Goal: Information Seeking & Learning: Learn about a topic

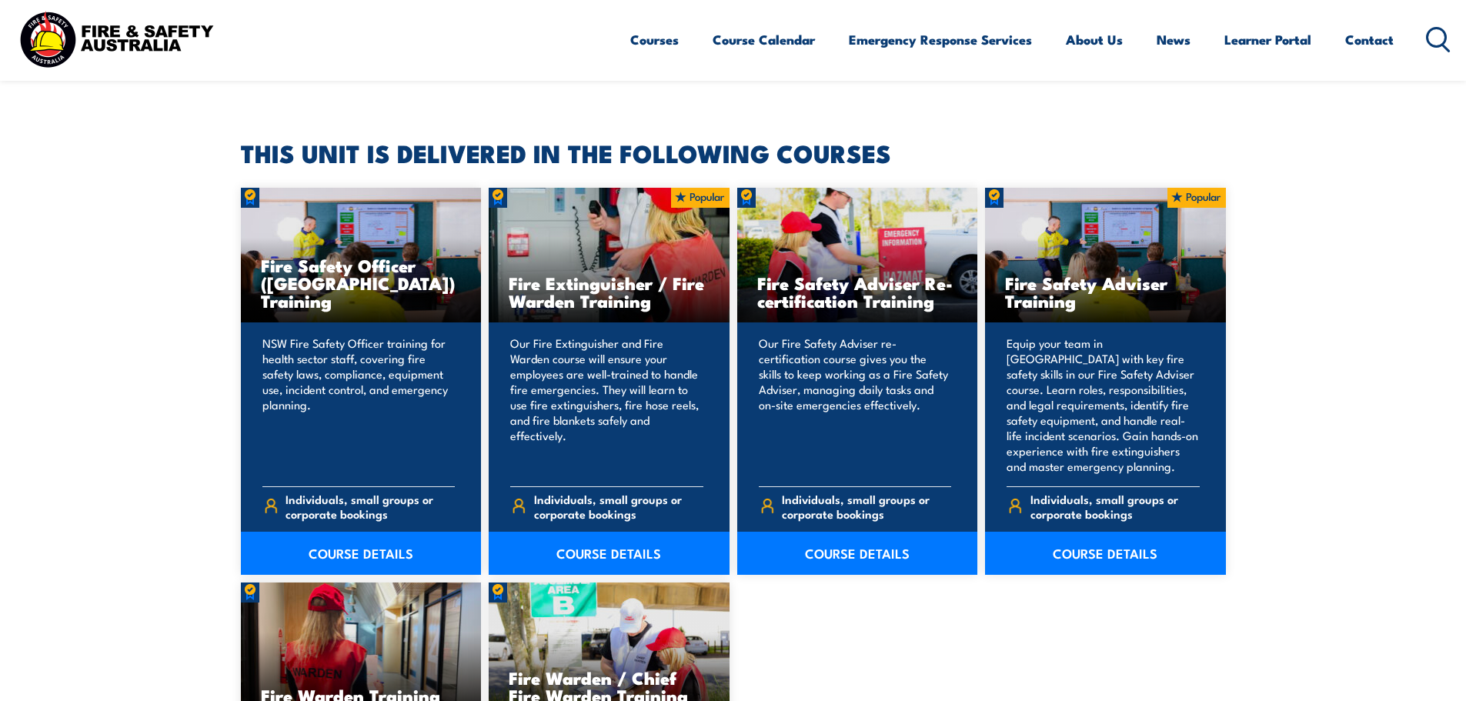
scroll to position [539, 0]
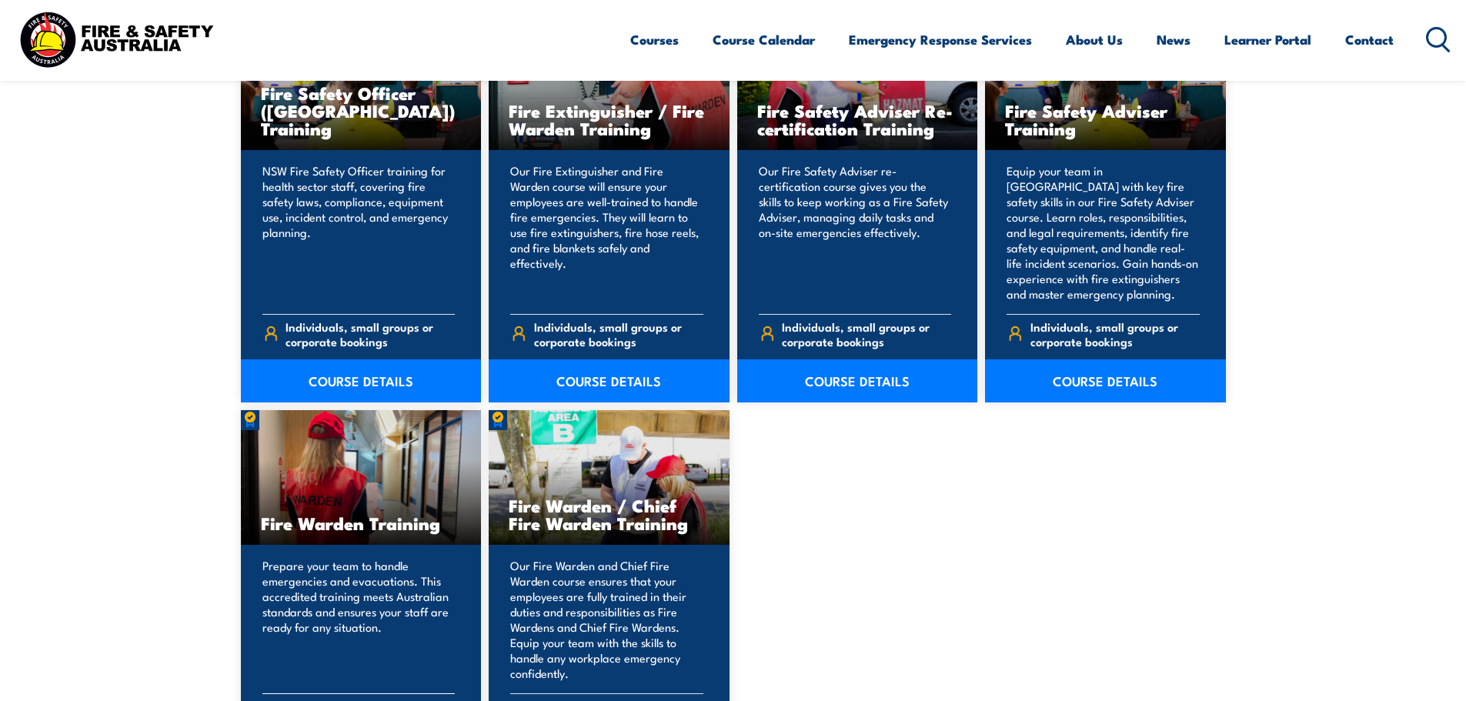
click at [329, 521] on h3 "Fire Warden Training" at bounding box center [361, 523] width 201 height 18
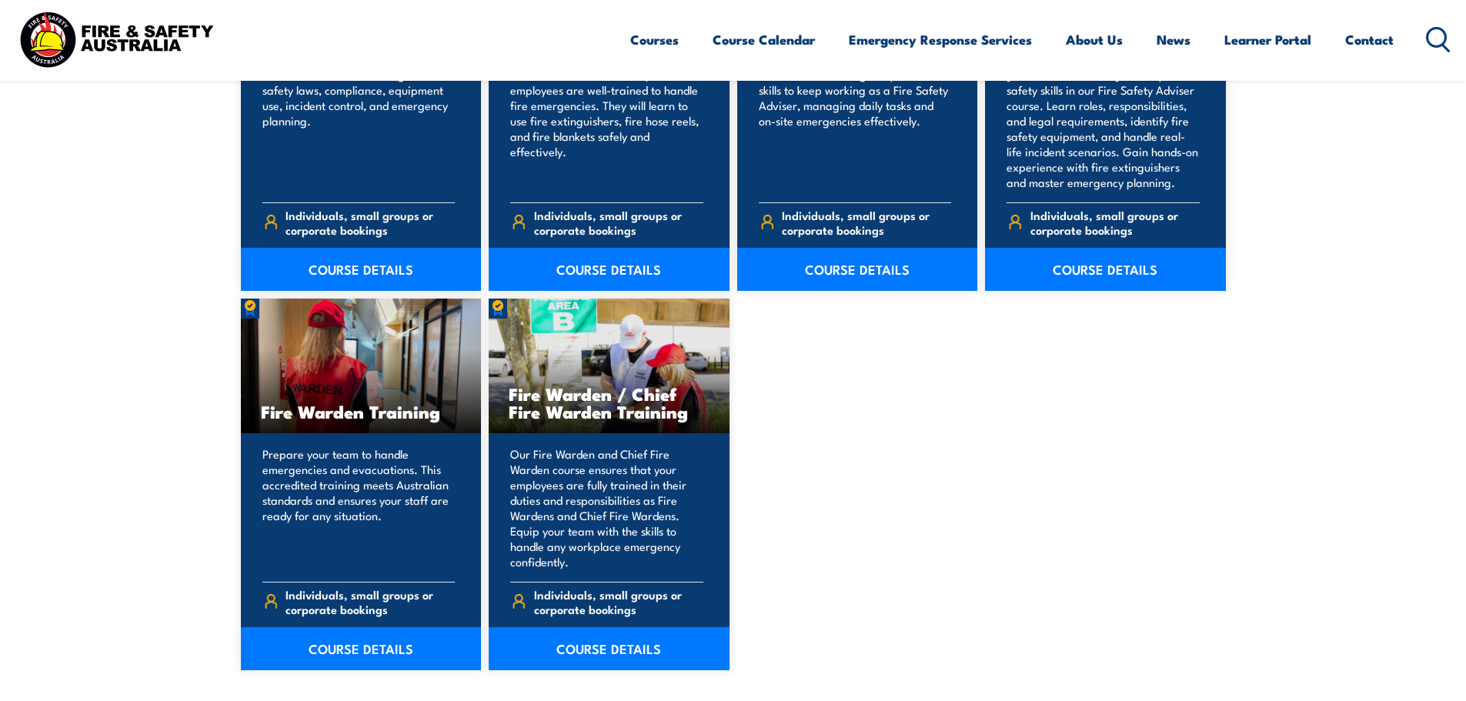
scroll to position [846, 0]
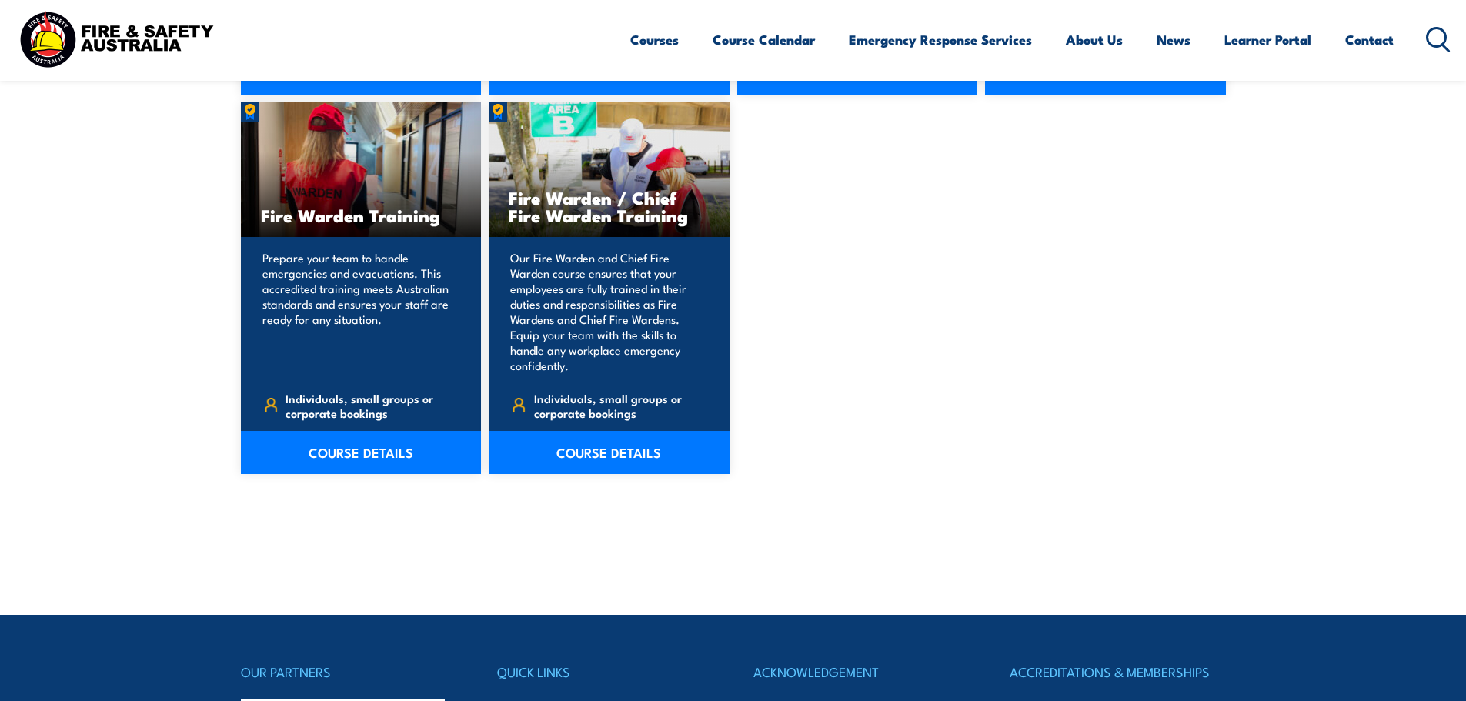
click at [340, 464] on link "COURSE DETAILS" at bounding box center [361, 452] width 241 height 43
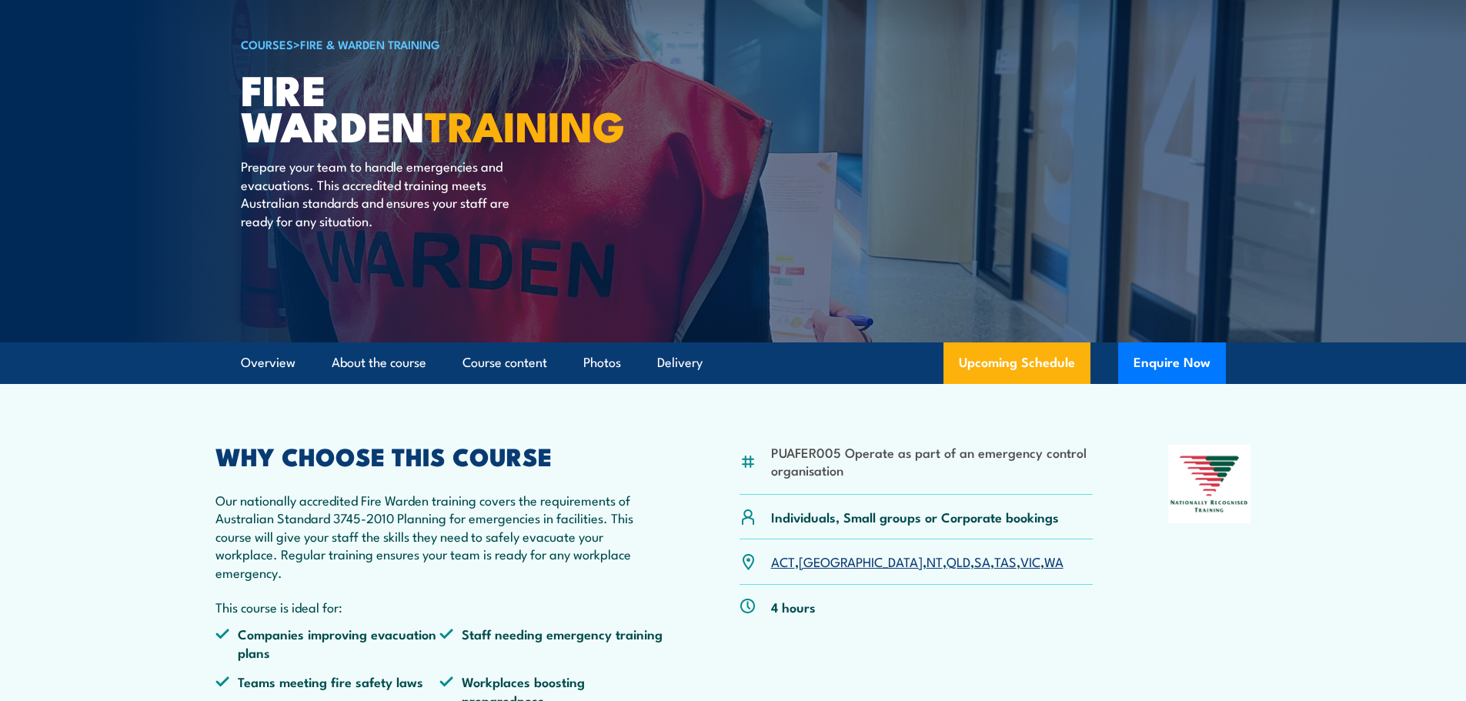
scroll to position [231, 0]
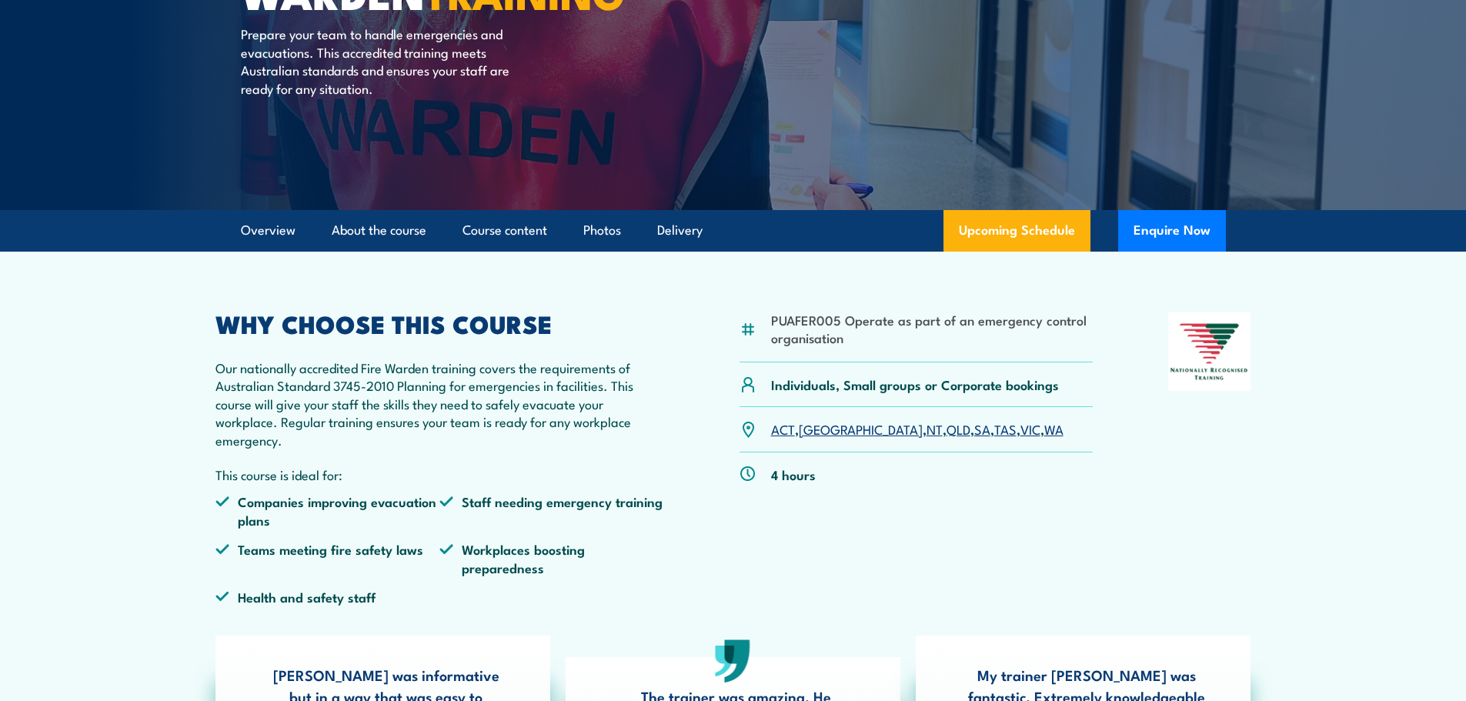
click at [849, 323] on li "PUAFER005 Operate as part of an emergency control organisation" at bounding box center [932, 329] width 322 height 36
drag, startPoint x: 775, startPoint y: 315, endPoint x: 859, endPoint y: 345, distance: 89.5
click at [859, 345] on li "PUAFER005 Operate as part of an emergency control organisation" at bounding box center [932, 329] width 322 height 36
click at [471, 392] on p "Our nationally accredited Fire Warden training covers the requirements of Austr…" at bounding box center [439, 404] width 449 height 90
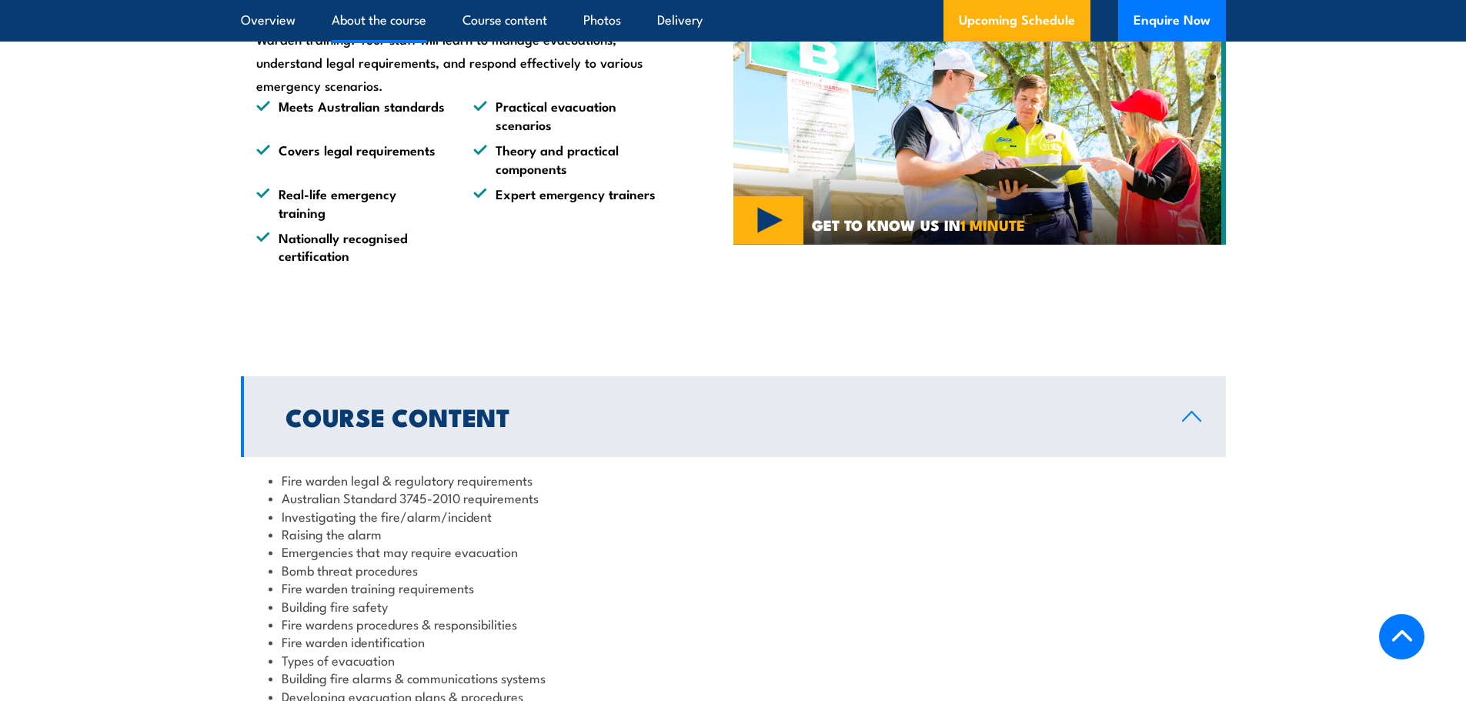
scroll to position [1385, 0]
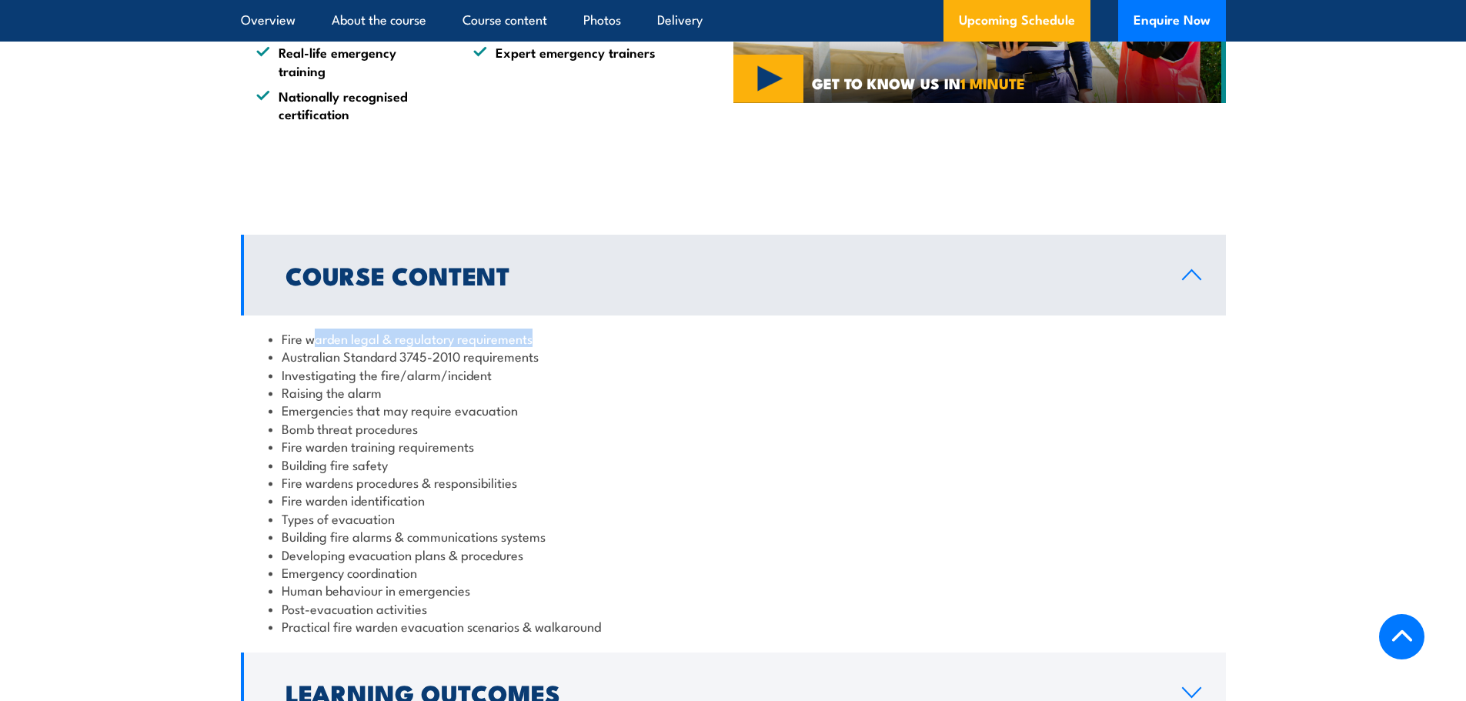
drag, startPoint x: 316, startPoint y: 333, endPoint x: 711, endPoint y: 339, distance: 394.7
click at [711, 339] on li "Fire warden legal & regulatory requirements" at bounding box center [732, 338] width 929 height 18
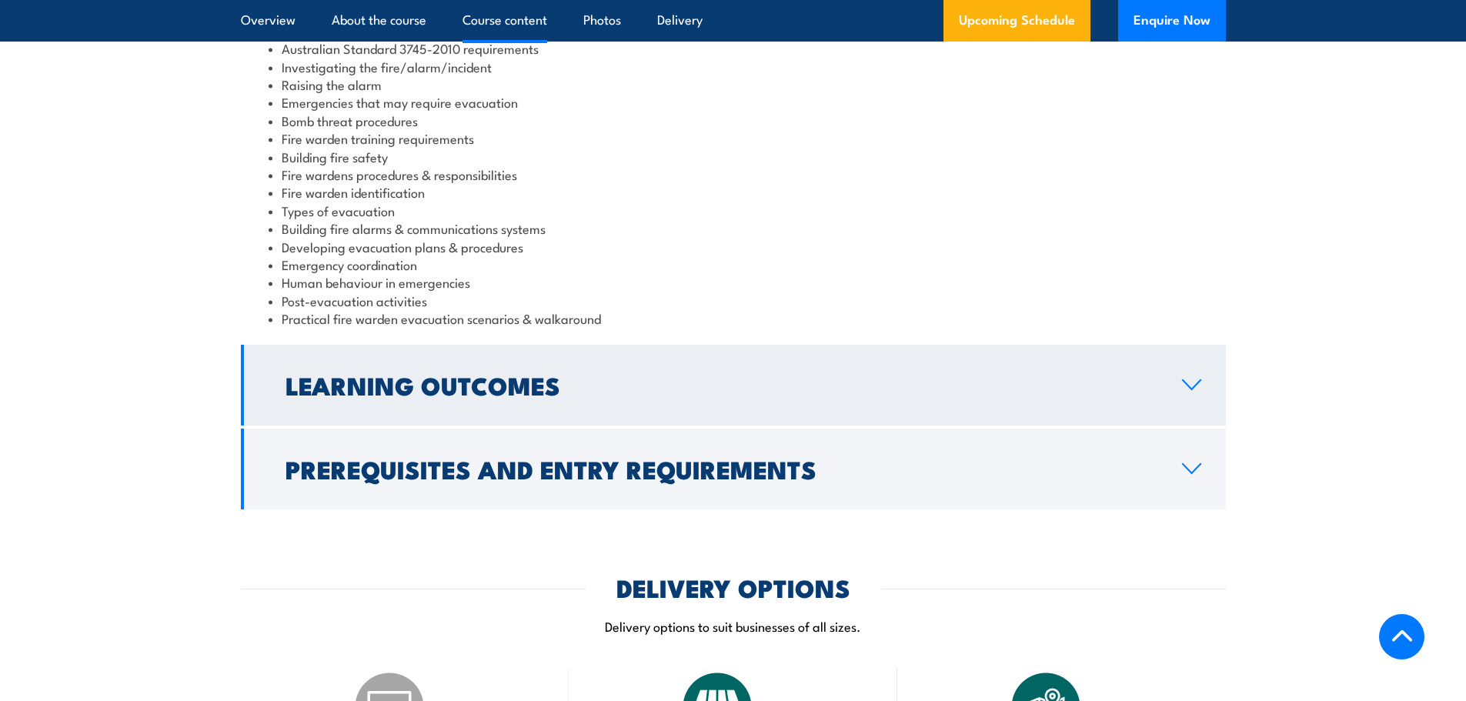
scroll to position [2000, 0]
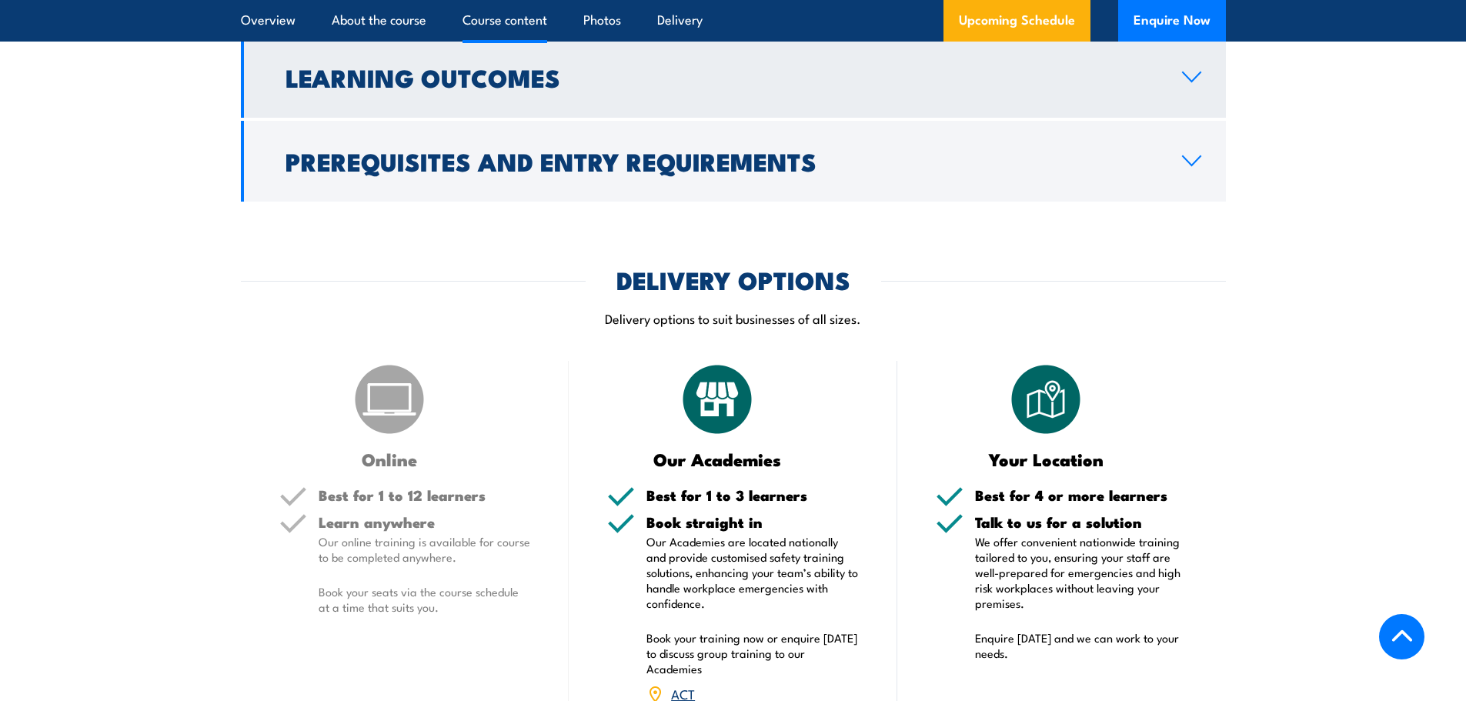
click at [562, 102] on link "Learning Outcomes" at bounding box center [733, 77] width 985 height 81
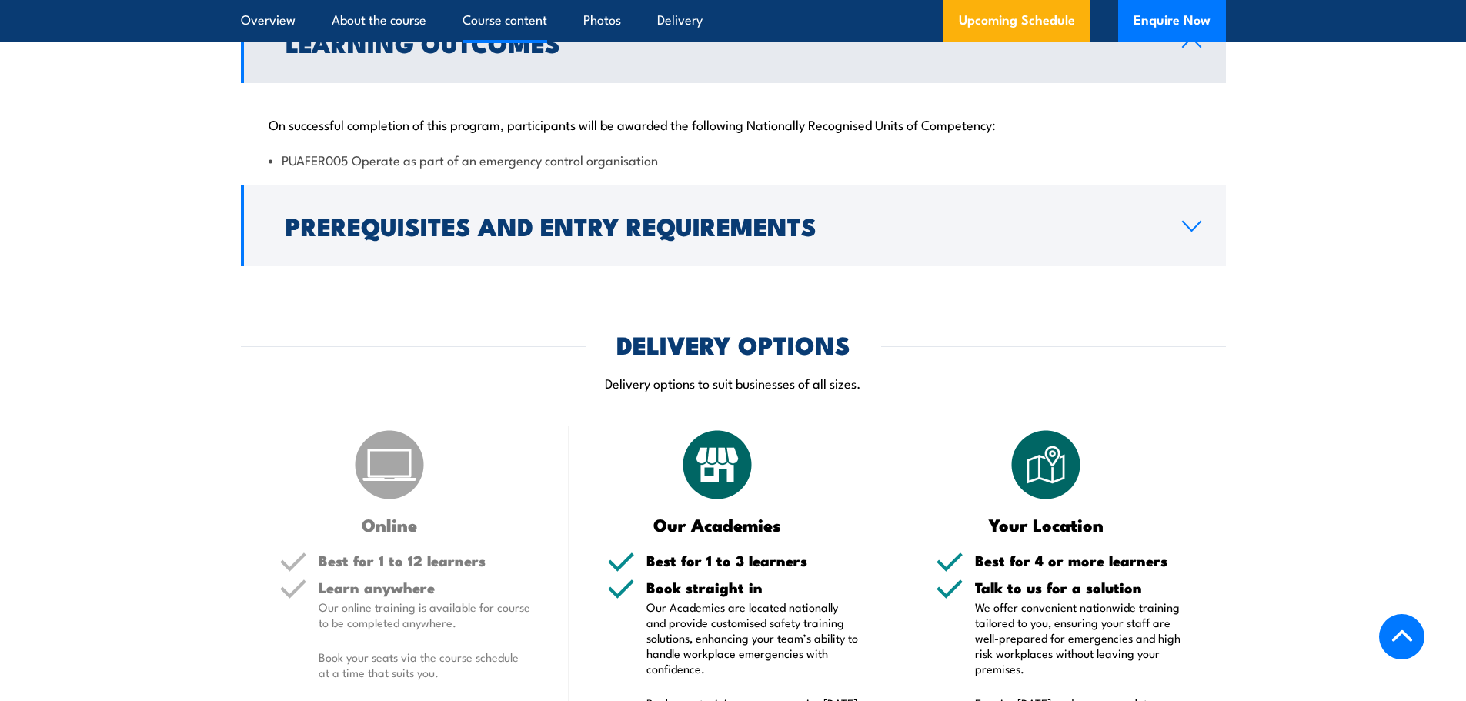
scroll to position [1684, 0]
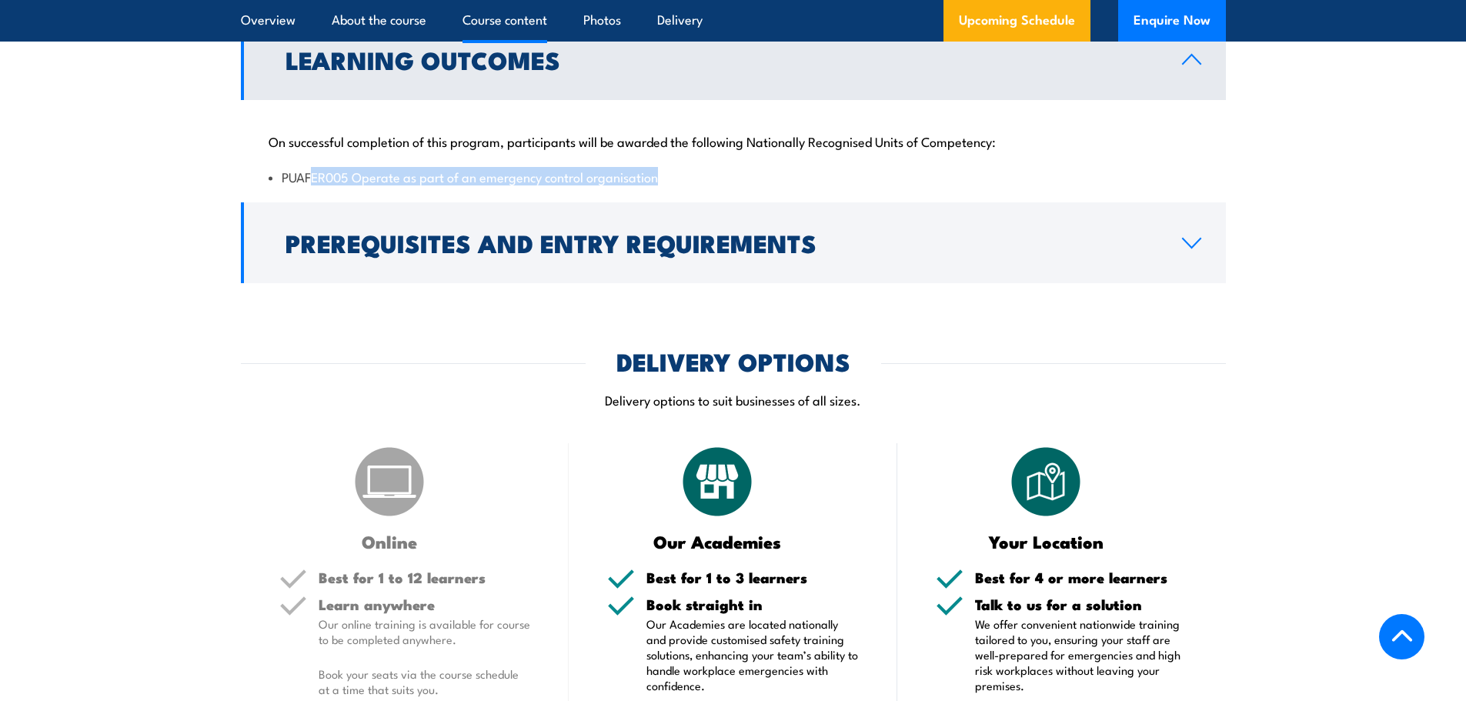
drag, startPoint x: 310, startPoint y: 169, endPoint x: 671, endPoint y: 168, distance: 360.8
click at [665, 168] on li "PUAFER005 Operate as part of an emergency control organisation" at bounding box center [732, 177] width 929 height 18
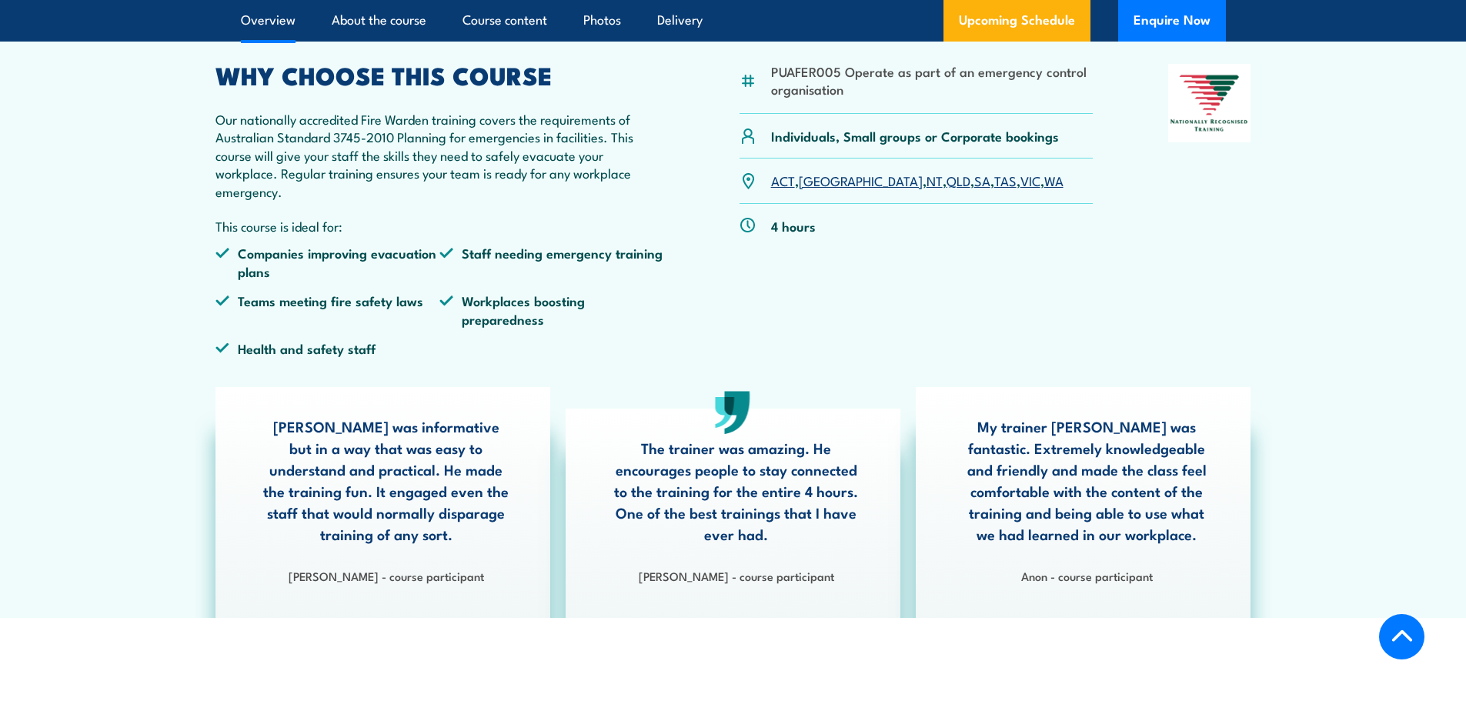
scroll to position [453, 0]
